Goal: Task Accomplishment & Management: Manage account settings

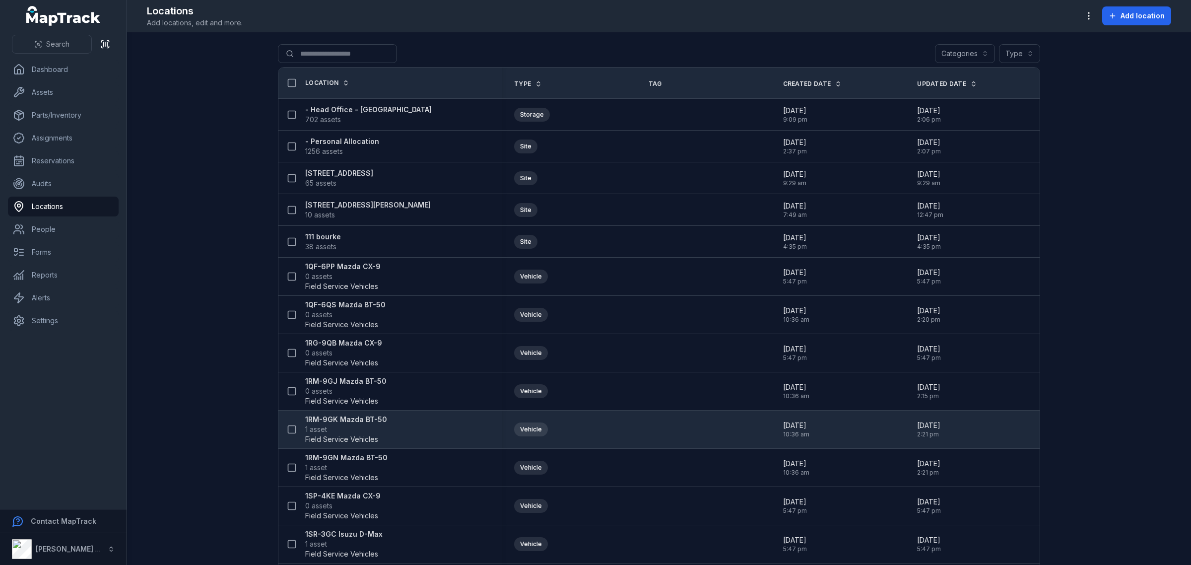
click at [362, 430] on span "1 asset" at bounding box center [346, 429] width 82 height 10
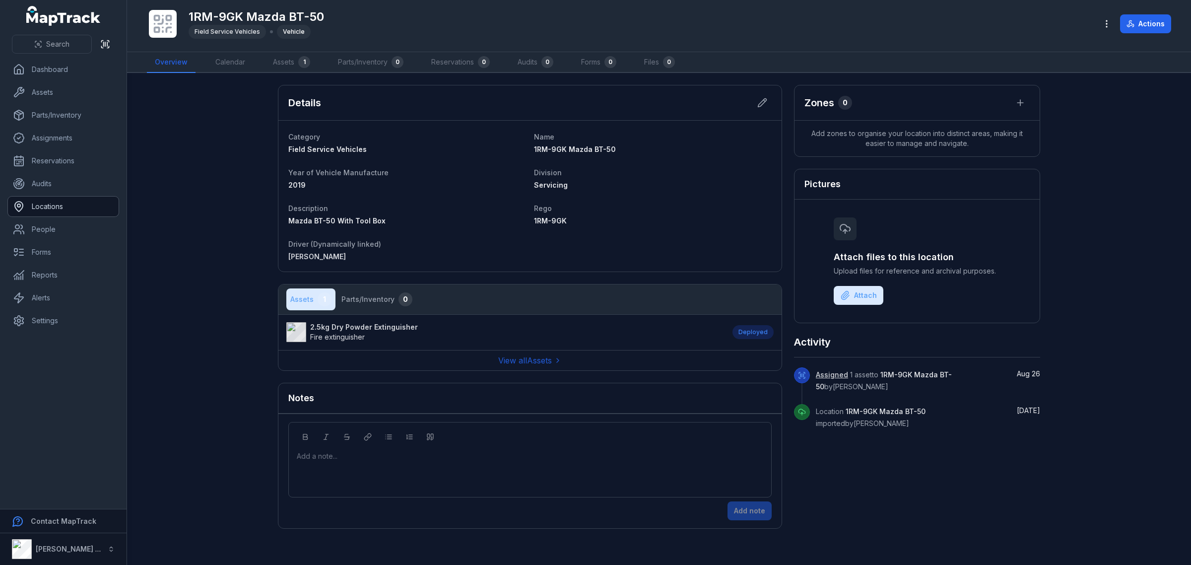
click at [53, 205] on link "Locations" at bounding box center [63, 207] width 111 height 20
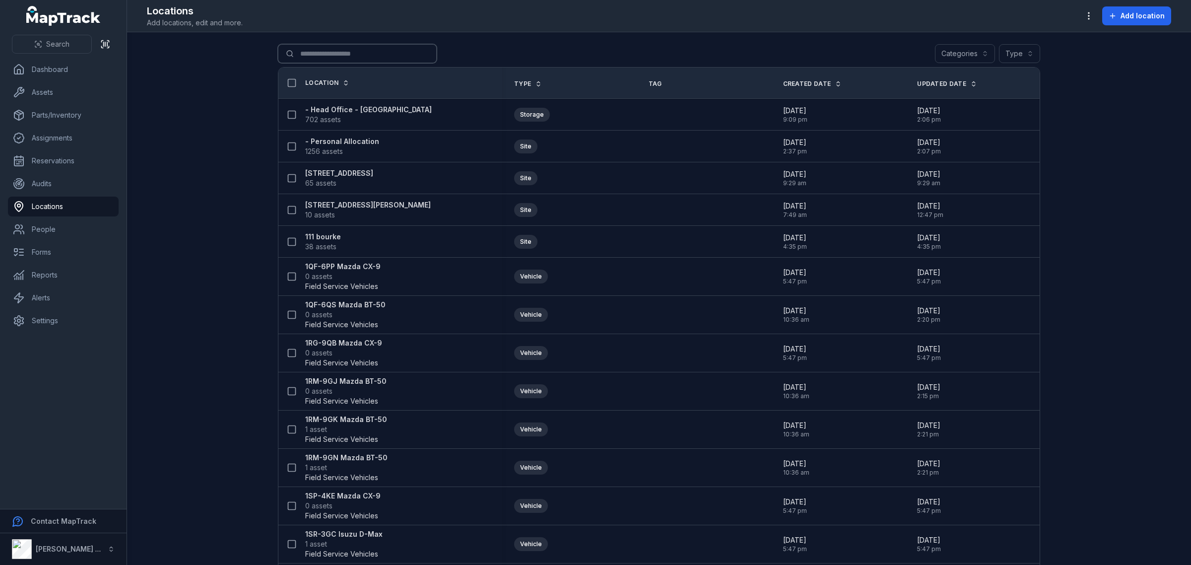
click at [331, 51] on input "Search for locations" at bounding box center [357, 53] width 159 height 19
type input "***"
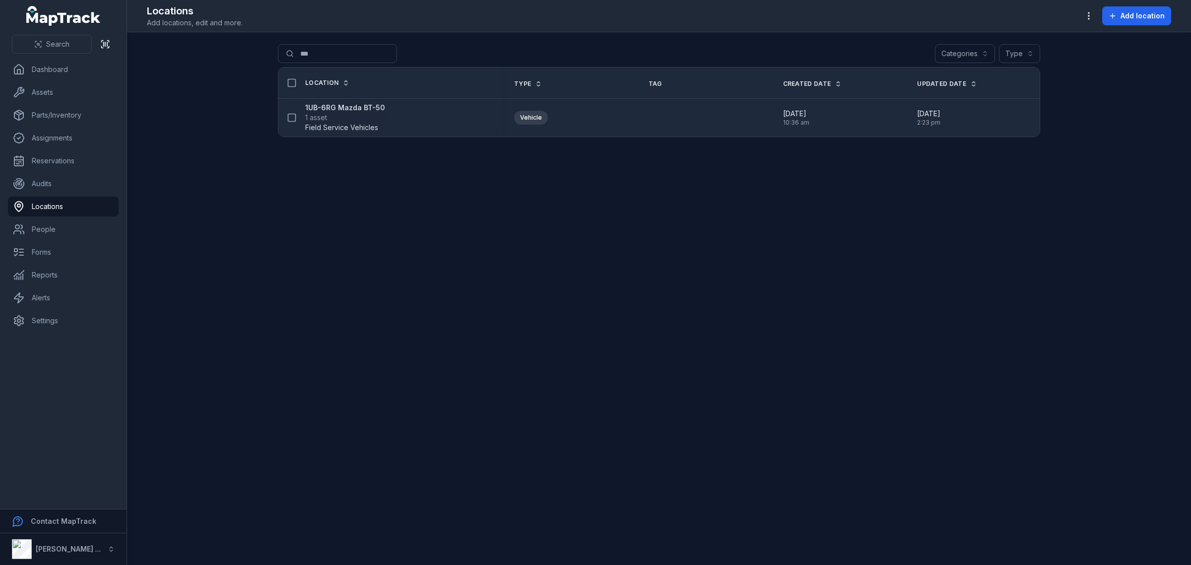
drag, startPoint x: 356, startPoint y: 105, endPoint x: 350, endPoint y: 108, distance: 6.2
click at [356, 105] on strong "1UB-6RG Mazda BT-50" at bounding box center [345, 108] width 80 height 10
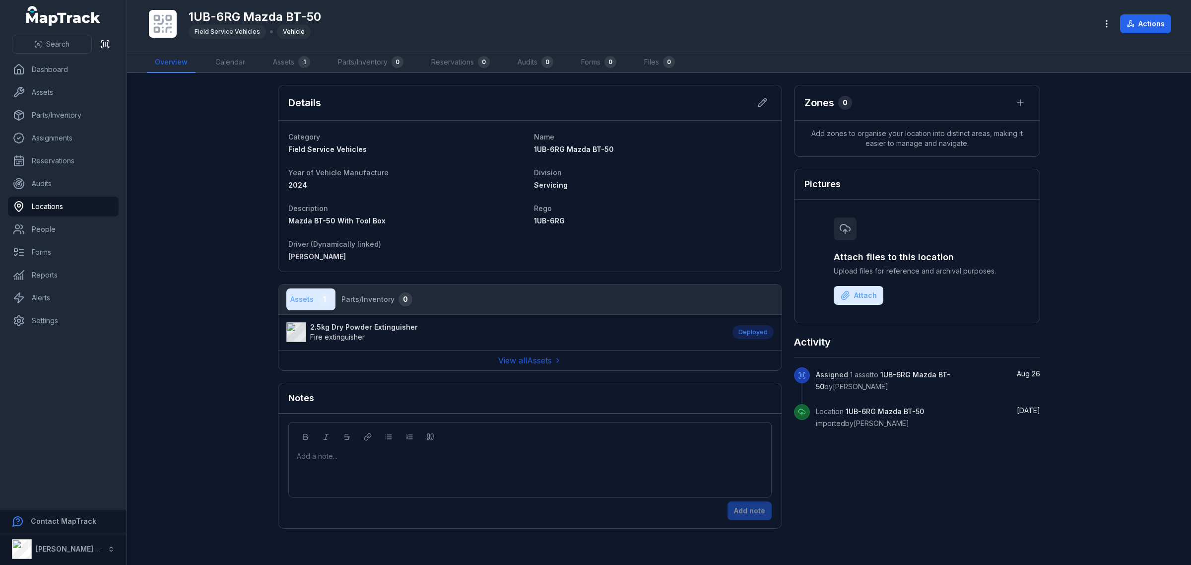
click at [360, 328] on strong "2.5kg Dry Powder Extinguisher" at bounding box center [364, 327] width 108 height 10
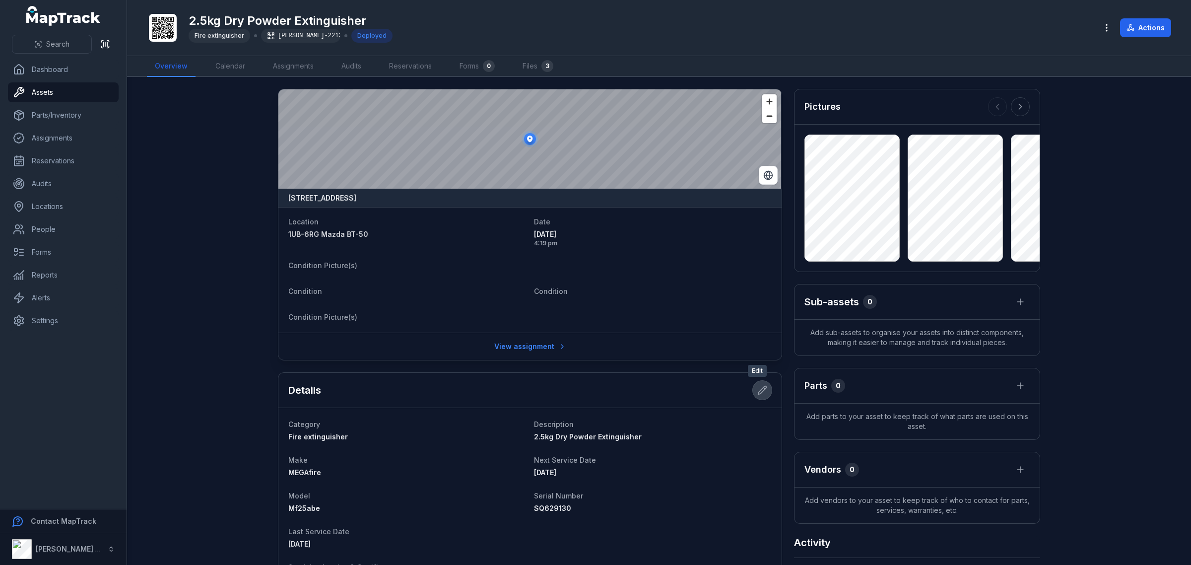
click at [753, 388] on button at bounding box center [762, 390] width 19 height 19
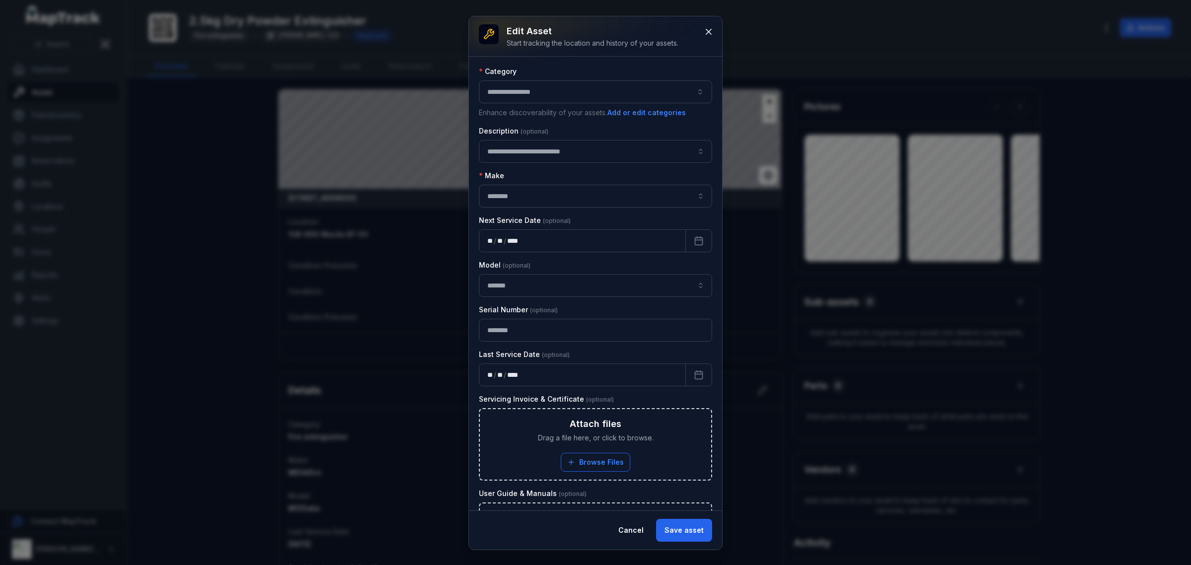
type input "**********"
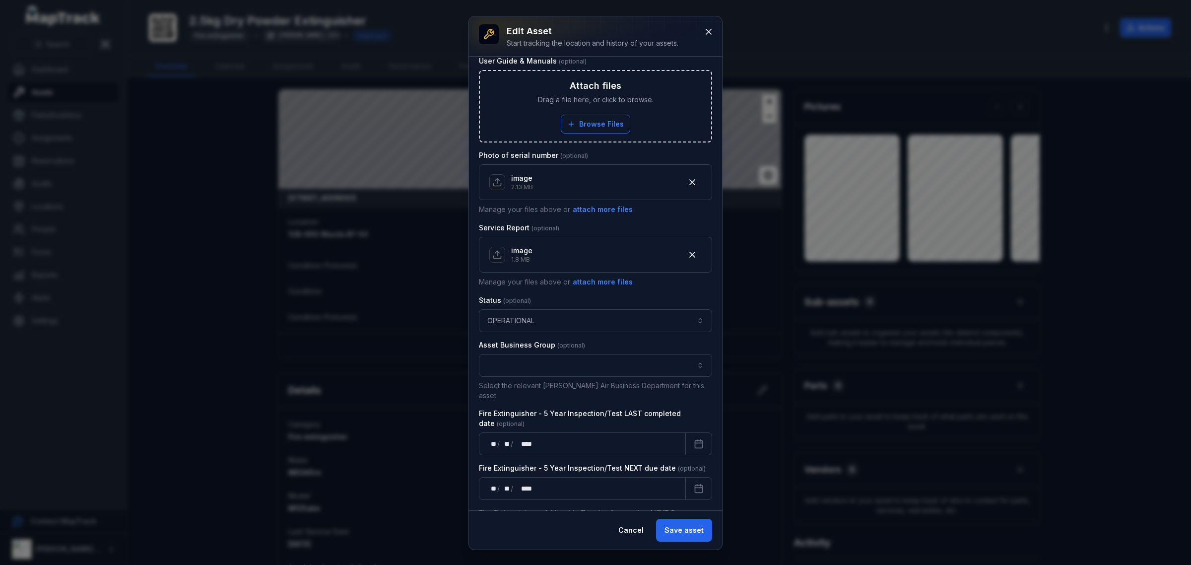
scroll to position [434, 0]
click at [533, 437] on div "**** ****" at bounding box center [523, 442] width 19 height 10
click at [694, 437] on icon "Calendar" at bounding box center [699, 442] width 10 height 10
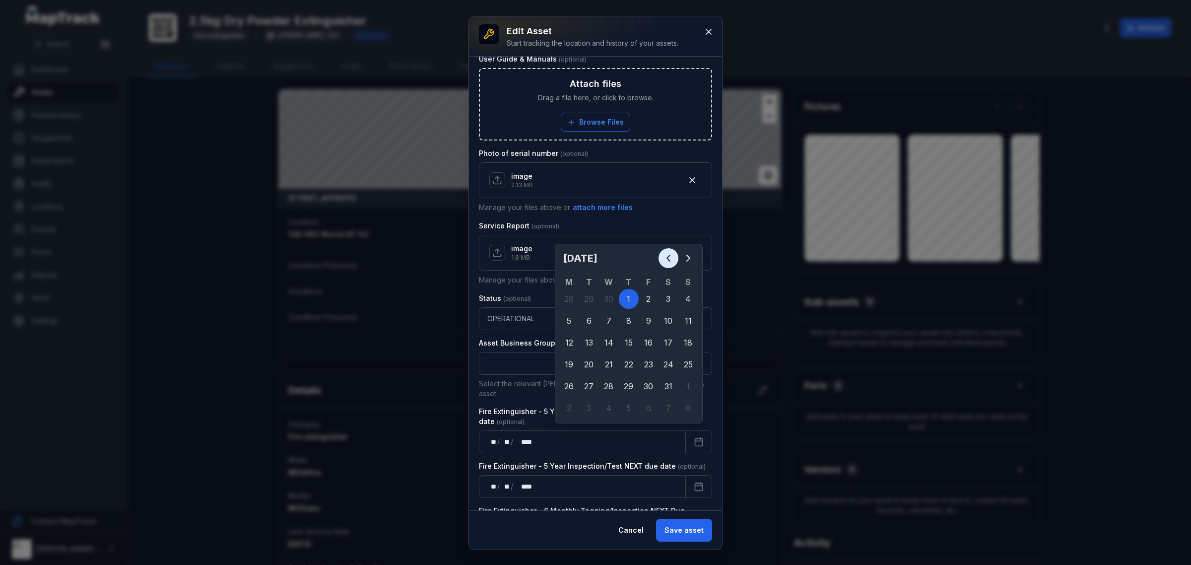
click at [663, 254] on icon "Previous" at bounding box center [669, 258] width 12 height 12
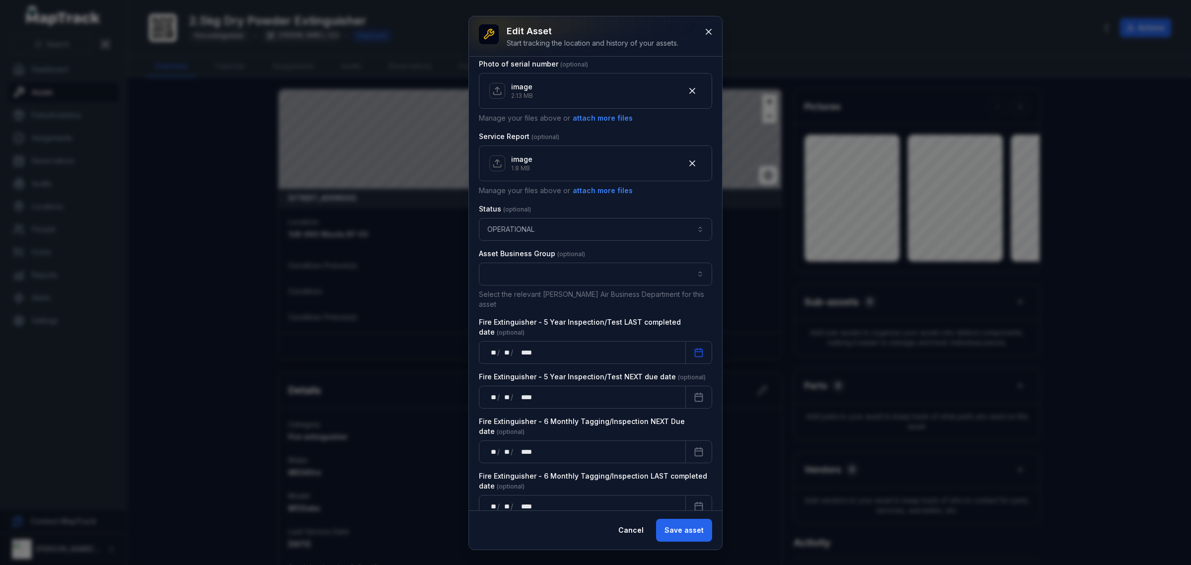
scroll to position [535, 0]
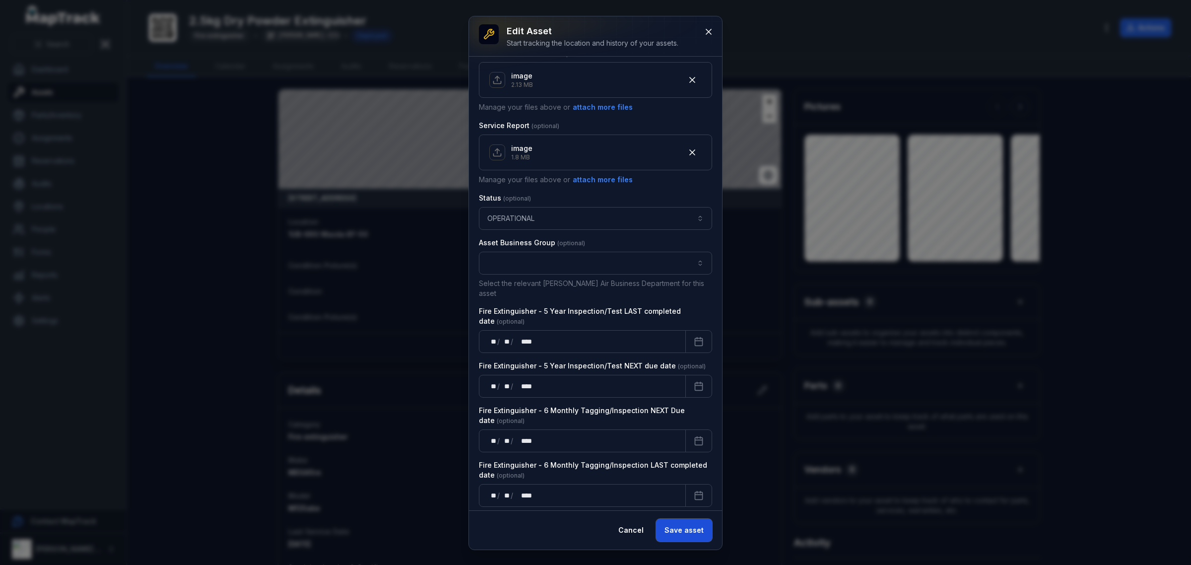
click at [696, 531] on button "Save asset" at bounding box center [684, 530] width 56 height 23
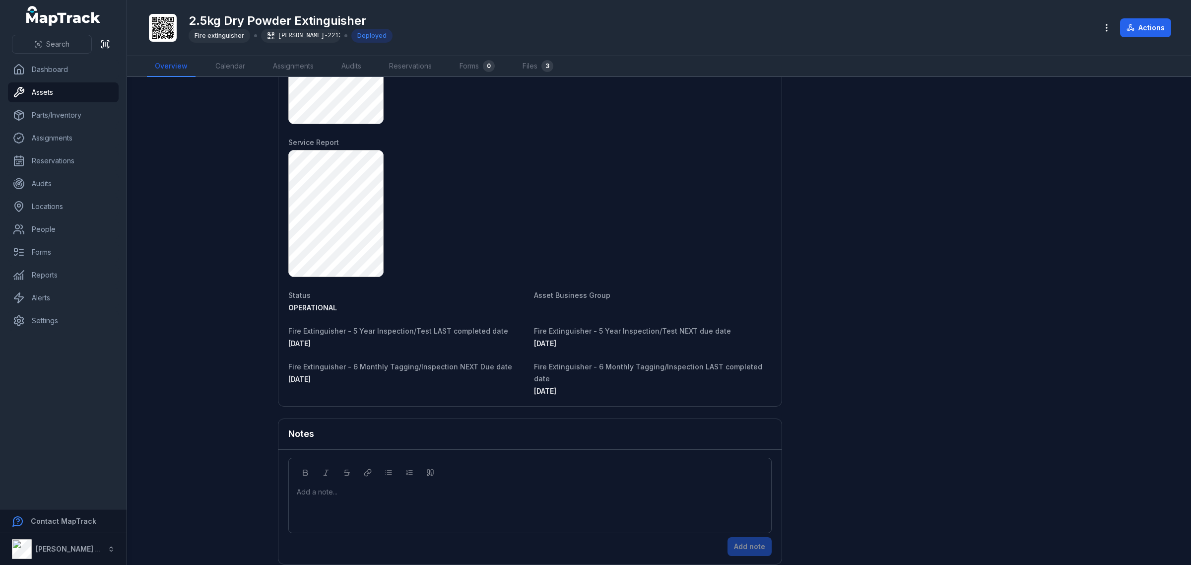
scroll to position [630, 0]
